Goal: Transaction & Acquisition: Purchase product/service

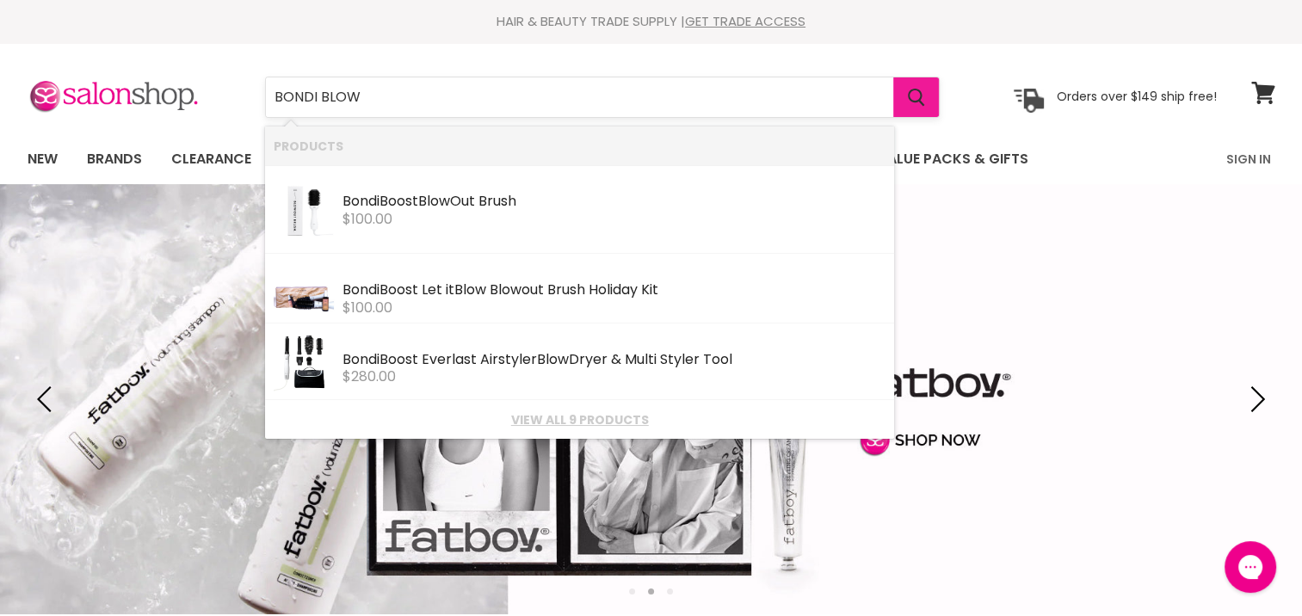
type input "BONDI BLOW"
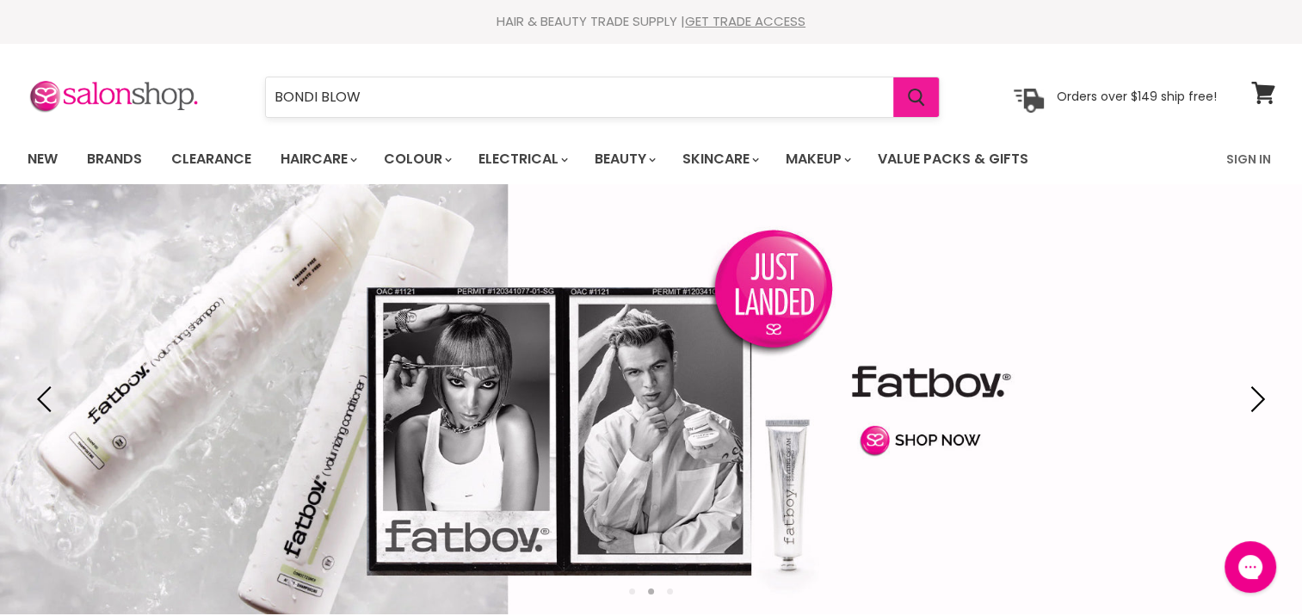
click at [925, 103] on icon "Search" at bounding box center [916, 98] width 17 height 18
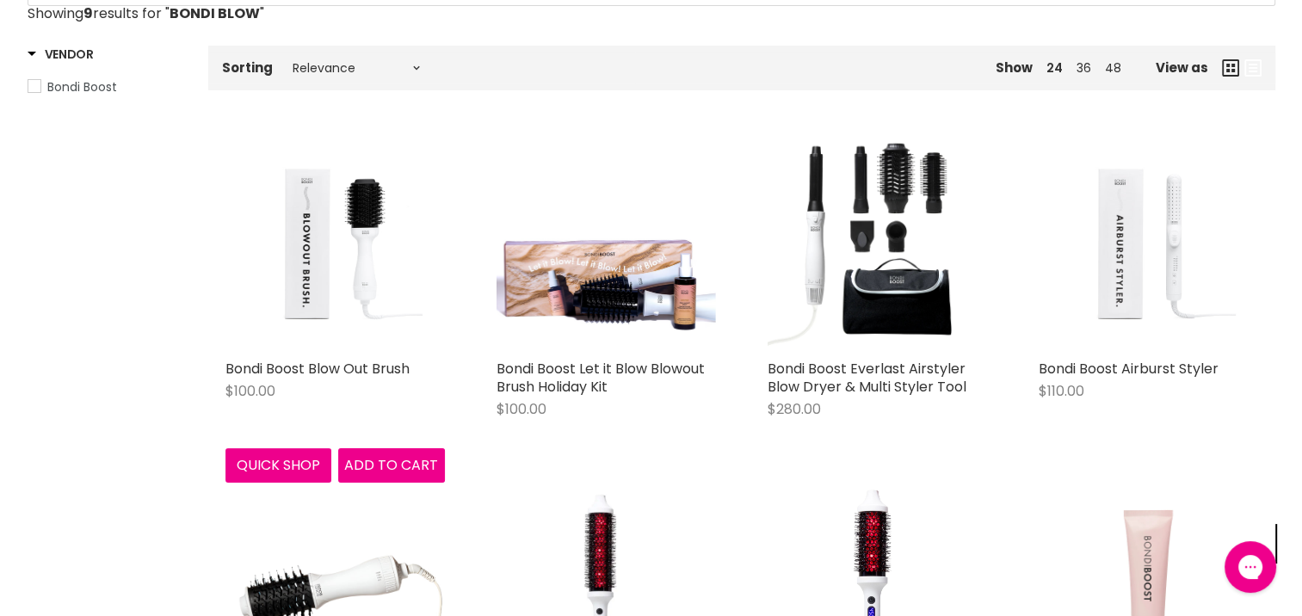
scroll to position [258, 0]
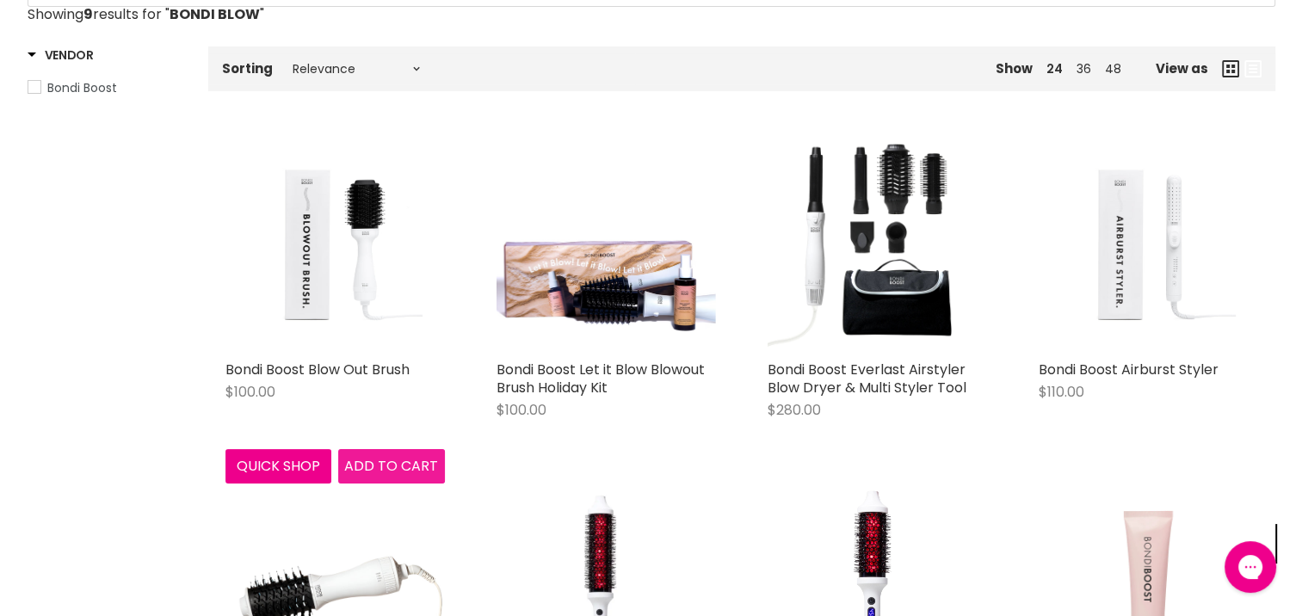
click at [386, 460] on span "Add to cart" at bounding box center [391, 466] width 94 height 20
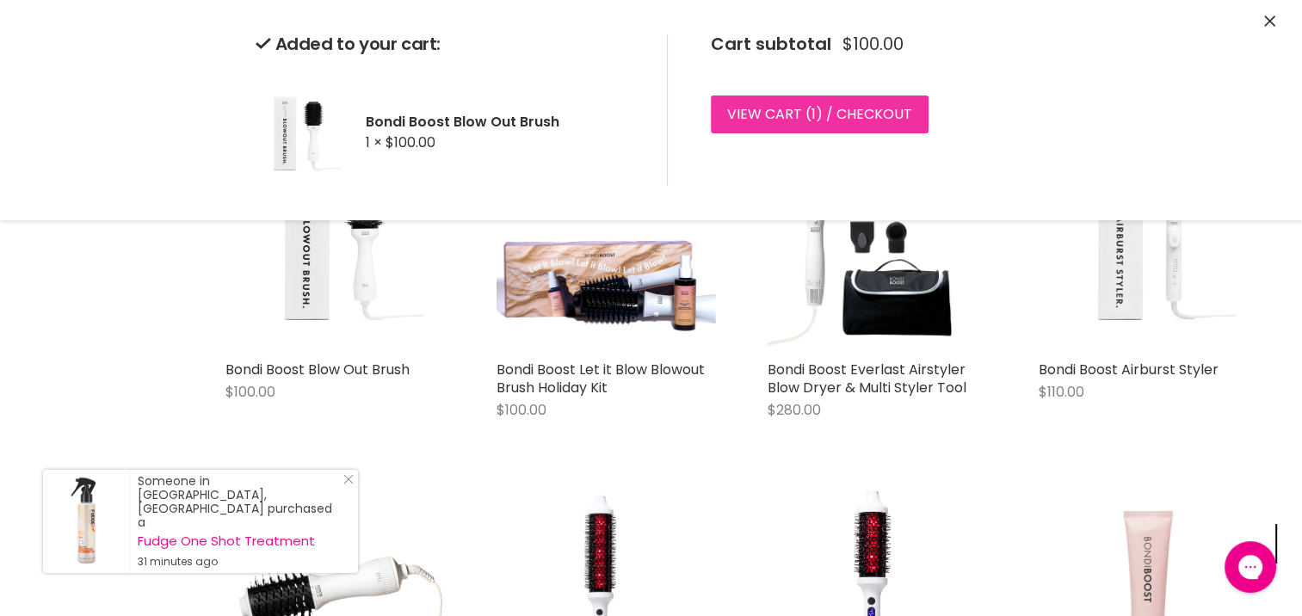
click at [787, 120] on link "View cart ( 1 ) / Checkout" at bounding box center [820, 115] width 218 height 38
